Goal: Check status: Check status

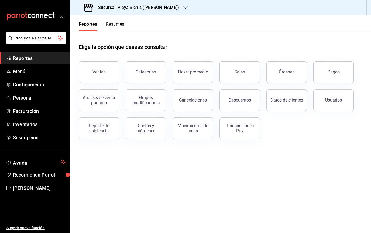
drag, startPoint x: 107, startPoint y: 75, endPoint x: 107, endPoint y: 78, distance: 3.0
click at [107, 76] on button "Ventas" at bounding box center [99, 72] width 40 height 22
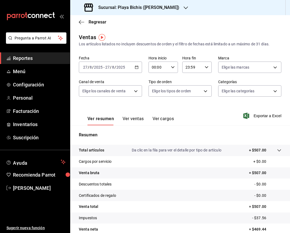
click at [135, 67] on icon "button" at bounding box center [137, 67] width 4 height 4
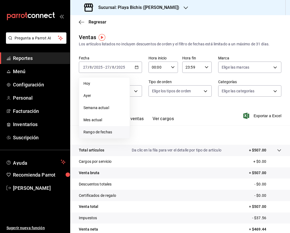
click at [92, 132] on span "Rango de fechas" at bounding box center [104, 132] width 42 height 6
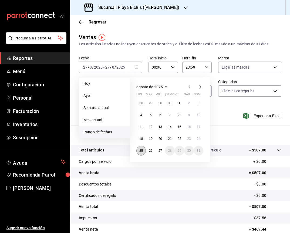
click at [140, 150] on abbr "25" at bounding box center [141, 151] width 4 height 4
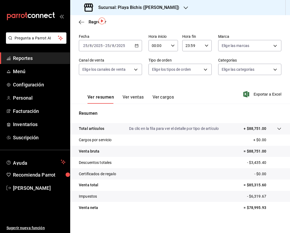
scroll to position [26, 0]
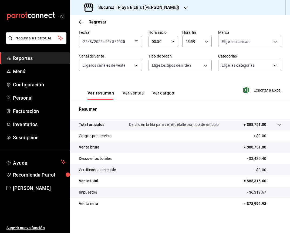
click at [137, 42] on icon "button" at bounding box center [137, 42] width 4 height 4
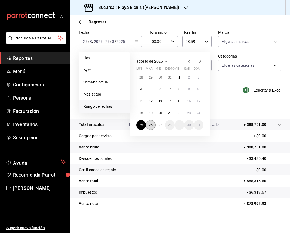
click at [153, 124] on button "26" at bounding box center [150, 125] width 9 height 10
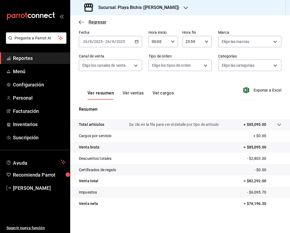
click at [80, 21] on icon "button" at bounding box center [81, 22] width 5 height 5
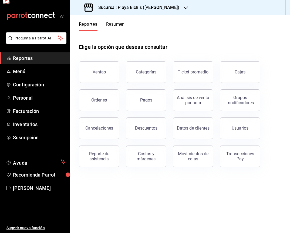
click at [80, 21] on div "Reportes Resumen" at bounding box center [97, 23] width 54 height 16
click at [153, 100] on button "Pagos" at bounding box center [146, 100] width 40 height 22
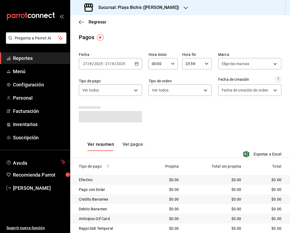
click at [135, 64] on icon "button" at bounding box center [137, 64] width 4 height 4
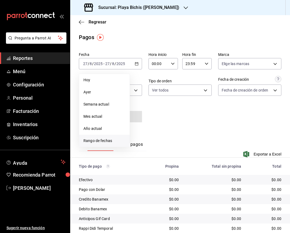
click at [94, 141] on span "Rango de fechas" at bounding box center [104, 141] width 42 height 6
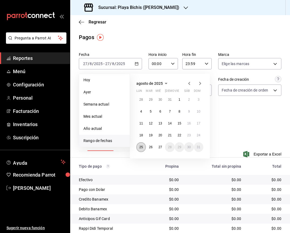
click at [142, 147] on abbr "25" at bounding box center [141, 147] width 4 height 4
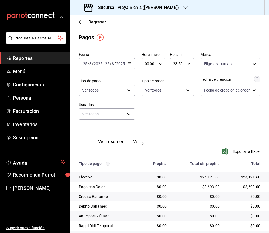
click at [130, 64] on icon "button" at bounding box center [130, 64] width 4 height 4
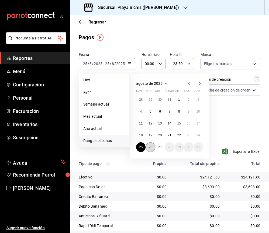
click at [152, 146] on abbr "26" at bounding box center [151, 147] width 4 height 4
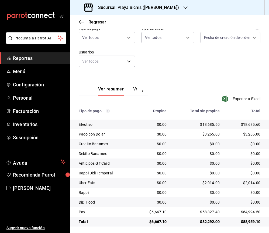
scroll to position [55, 0]
